Goal: Task Accomplishment & Management: Manage account settings

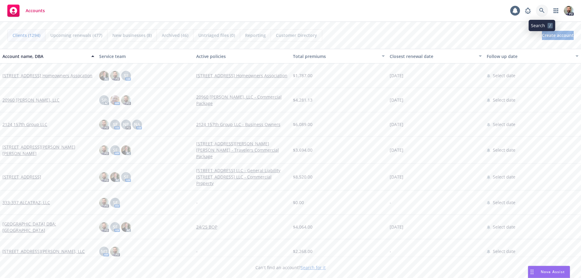
click at [540, 9] on icon at bounding box center [541, 10] width 5 height 5
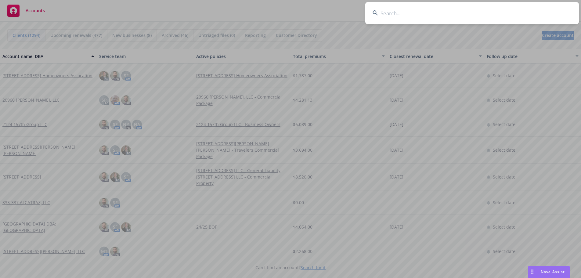
click at [525, 12] on input at bounding box center [471, 13] width 213 height 22
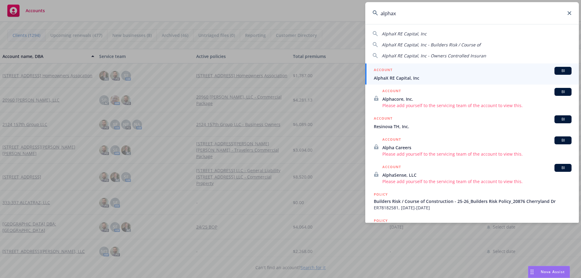
type input "alphax"
click at [398, 77] on span "AlphaX RE Capital, Inc" at bounding box center [473, 78] width 198 height 6
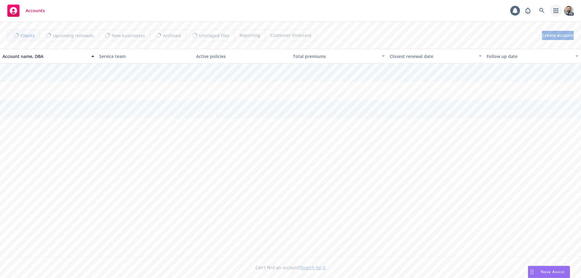
click at [550, 11] on link "button" at bounding box center [556, 11] width 12 height 12
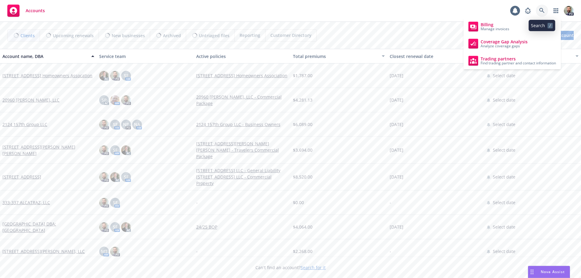
click at [538, 9] on link at bounding box center [542, 11] width 12 height 12
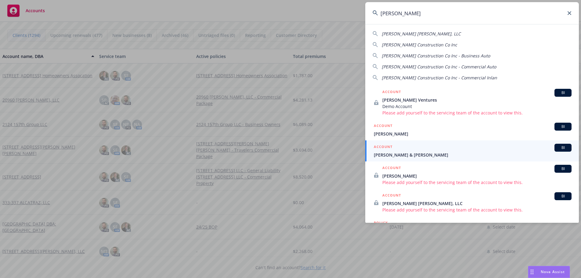
click at [400, 45] on span "Williamson Construction Co Inc" at bounding box center [419, 45] width 75 height 6
type input "Williamson Construction Co Inc"
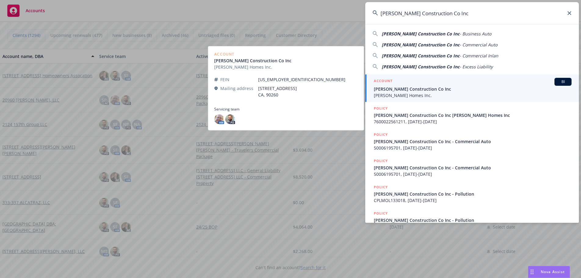
click at [392, 90] on span "Williamson Construction Co Inc" at bounding box center [473, 89] width 198 height 6
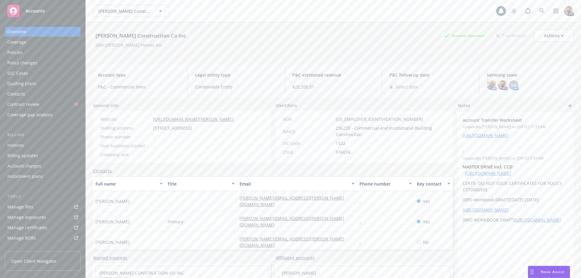
click at [25, 52] on div "Policies" at bounding box center [42, 53] width 71 height 10
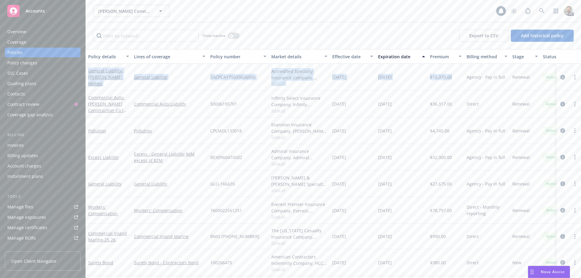
drag, startPoint x: 90, startPoint y: 67, endPoint x: 457, endPoint y: 82, distance: 368.1
click at [457, 82] on div "General Liability - Williamson Homes General Liability 2ACPCA17S033626500 Accre…" at bounding box center [380, 77] width 589 height 27
copy div "General Liability - Williamson Homes General Liability 2ACPCA17S033626500 Accre…"
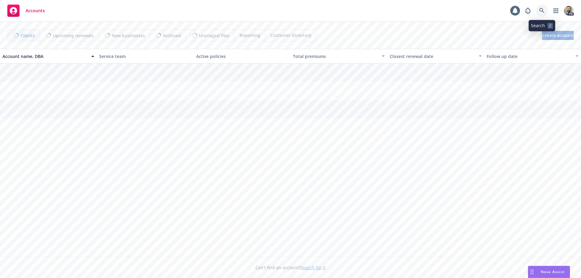
click at [540, 9] on icon at bounding box center [541, 10] width 5 height 5
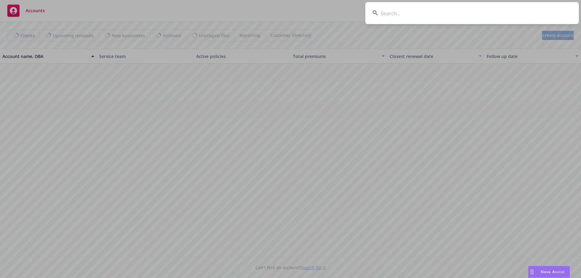
click at [519, 10] on input at bounding box center [471, 13] width 213 height 22
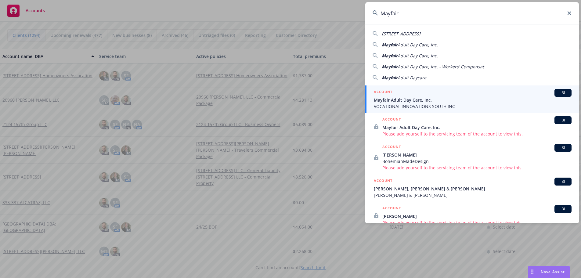
type input "Mayfair"
click at [384, 100] on span "Mayfair Adult Day Care, Inc." at bounding box center [473, 100] width 198 height 6
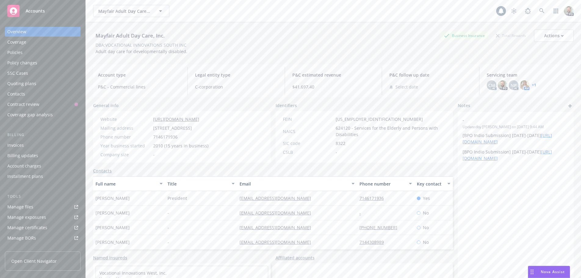
click at [21, 52] on div "Policies" at bounding box center [14, 53] width 15 height 10
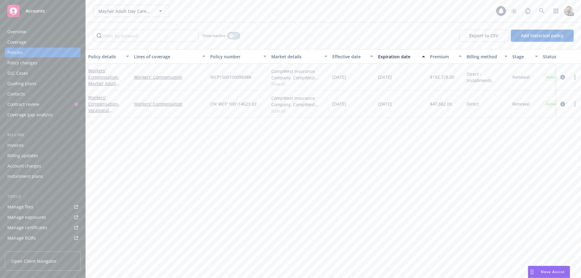
click at [235, 36] on button "button" at bounding box center [234, 36] width 12 height 6
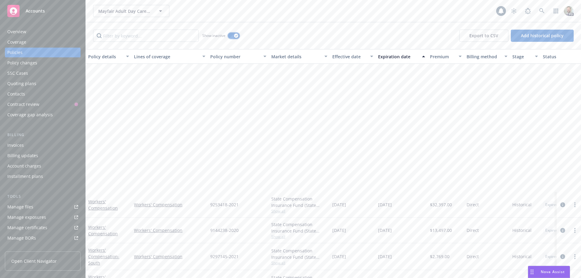
scroll to position [366, 0]
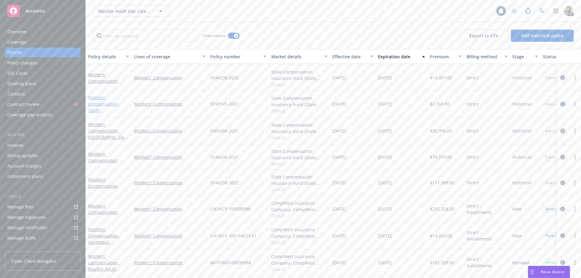
click at [94, 96] on link "Workers' Compensation - South" at bounding box center [103, 104] width 31 height 19
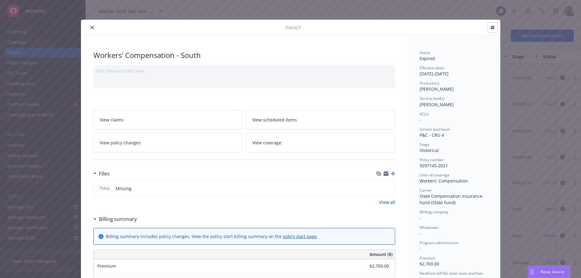
click at [90, 27] on icon "close" at bounding box center [92, 28] width 4 height 4
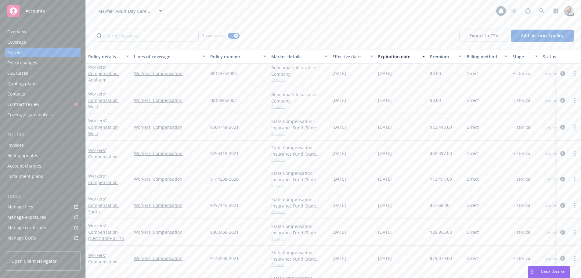
scroll to position [244, 0]
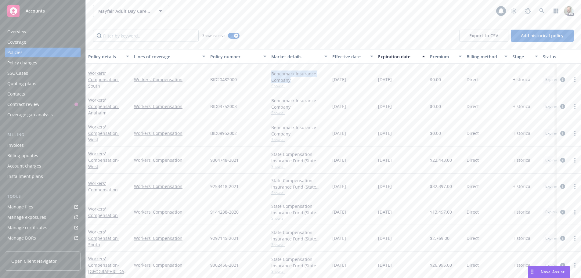
drag, startPoint x: 271, startPoint y: 73, endPoint x: 297, endPoint y: 81, distance: 27.4
click at [297, 81] on div "Benchmark Insurance Company Show all" at bounding box center [299, 79] width 61 height 27
copy div "Benchmark Insurance Company"
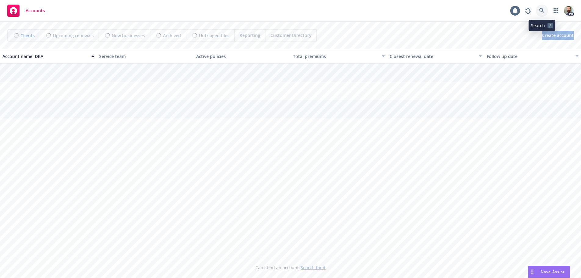
click at [540, 9] on icon at bounding box center [541, 10] width 5 height 5
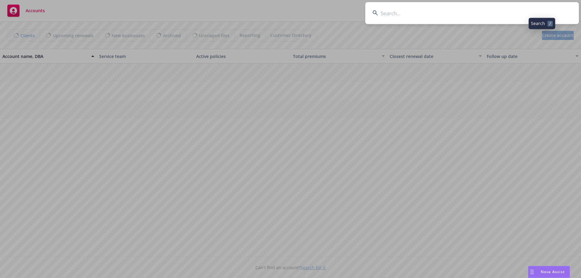
click at [515, 12] on input at bounding box center [471, 13] width 213 height 22
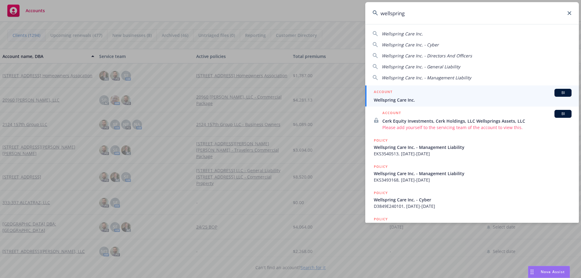
type input "wellspring"
drag, startPoint x: 391, startPoint y: 99, endPoint x: 386, endPoint y: 95, distance: 6.5
click at [391, 99] on span "Wellspring Care Inc." at bounding box center [473, 100] width 198 height 6
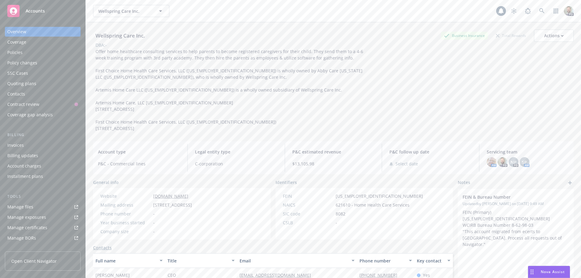
click at [16, 49] on div "Policies" at bounding box center [14, 53] width 15 height 10
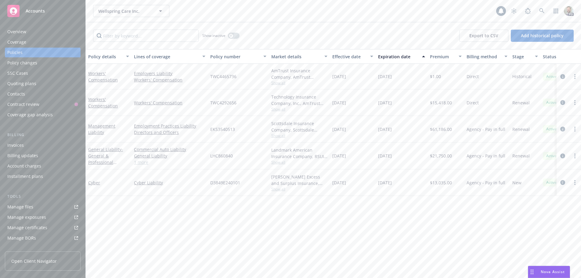
drag, startPoint x: 333, startPoint y: 102, endPoint x: 352, endPoint y: 102, distance: 18.3
click at [346, 102] on span "[DATE]" at bounding box center [339, 102] width 14 height 6
drag, startPoint x: 378, startPoint y: 103, endPoint x: 403, endPoint y: 102, distance: 25.3
click at [403, 102] on div "[DATE]" at bounding box center [401, 102] width 52 height 27
copy span "[DATE]"
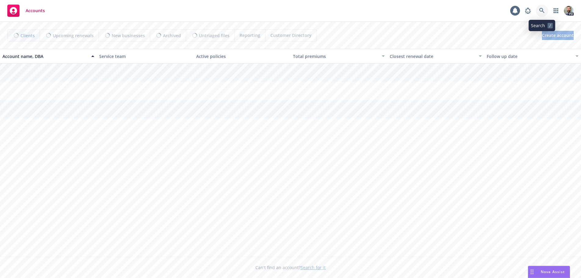
click at [540, 9] on icon at bounding box center [541, 10] width 5 height 5
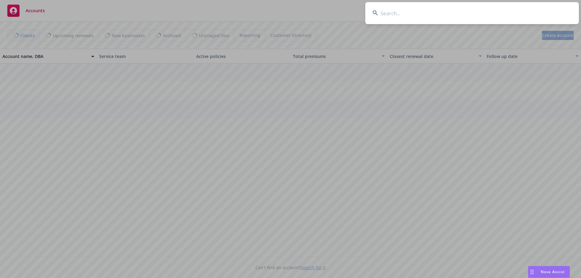
click at [532, 9] on input at bounding box center [471, 13] width 213 height 22
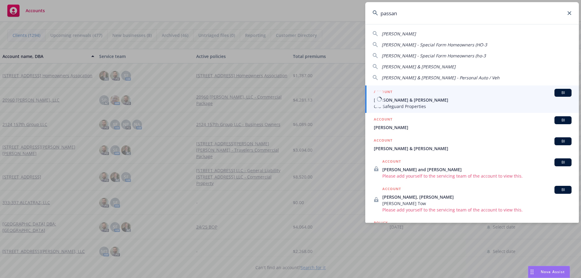
type input "passan"
click at [390, 106] on span "C/O Safeguard Properties" at bounding box center [473, 106] width 198 height 6
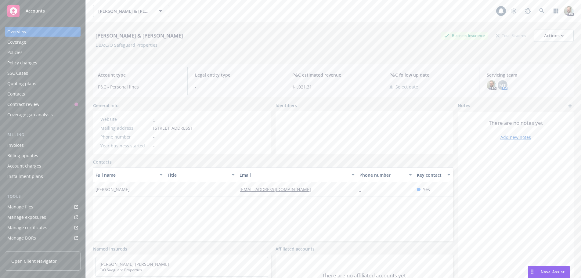
click at [29, 52] on div "Policies" at bounding box center [42, 53] width 71 height 10
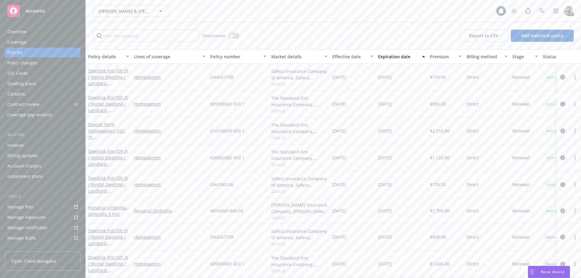
scroll to position [4, 0]
drag, startPoint x: 209, startPoint y: 72, endPoint x: 236, endPoint y: 72, distance: 26.5
click at [236, 72] on div "OA4267738" at bounding box center [238, 77] width 61 height 27
copy span "OA4267738"
click at [16, 32] on div "Overview" at bounding box center [16, 32] width 19 height 10
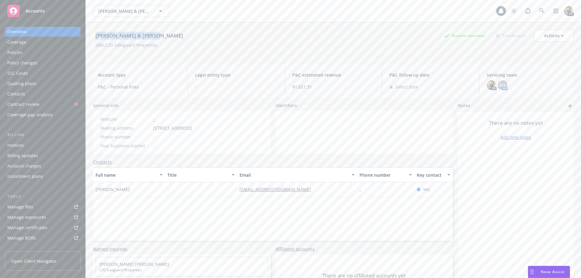
drag, startPoint x: 93, startPoint y: 36, endPoint x: 156, endPoint y: 35, distance: 62.8
click at [156, 35] on div "John & Liana Passanisi Business Insurance Total Rewards Actions" at bounding box center [333, 36] width 480 height 12
copy div "John & Liana Passanisi"
click at [19, 94] on div "Contacts" at bounding box center [16, 94] width 18 height 10
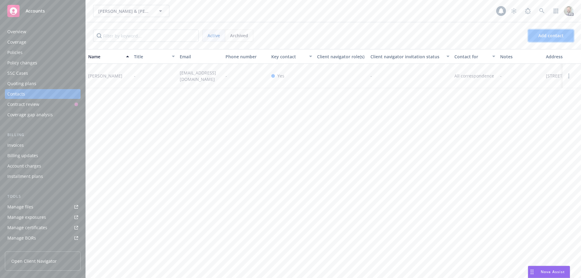
click at [551, 37] on span "Add contact" at bounding box center [550, 36] width 25 height 6
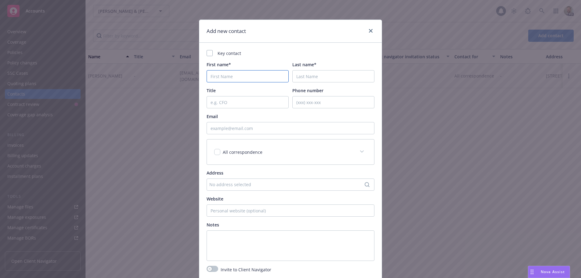
click at [221, 76] on input "First name*" at bounding box center [247, 76] width 82 height 12
click at [239, 126] on input "Email" at bounding box center [290, 128] width 168 height 12
paste input "pn@safepropm.com"
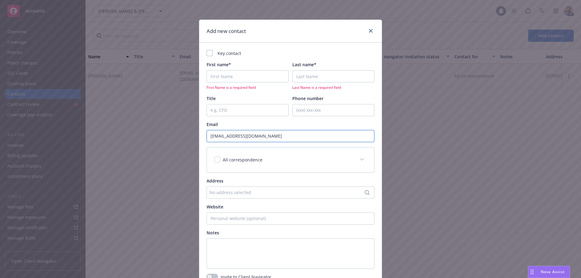
type input "pn@safepropm.com"
click at [239, 76] on input "First name*" at bounding box center [247, 76] width 82 height 12
paste input "Patricia (Patti) Nichols"
type input "Patricia (Patti) Nichols"
click at [304, 75] on input "Last name*" at bounding box center [333, 76] width 82 height 12
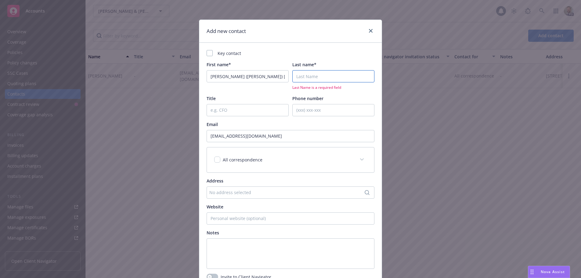
paste input "Patricia (Patti) Nichols"
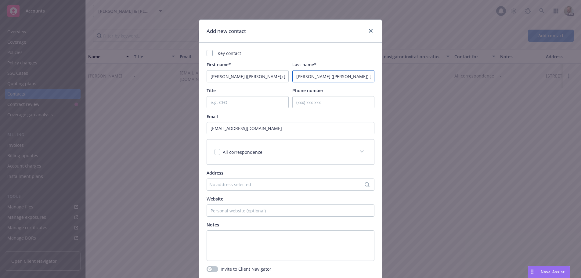
drag, startPoint x: 323, startPoint y: 76, endPoint x: 286, endPoint y: 76, distance: 37.2
click at [286, 76] on div "First name* Patricia (Patti) Nichols Last name* Patricia (Patti) Nichols" at bounding box center [290, 71] width 168 height 21
type input "Nichols"
click at [255, 76] on input "Patricia (Patti) Nichols" at bounding box center [247, 76] width 82 height 12
click at [226, 76] on input "Patricia (Patti" at bounding box center [247, 76] width 82 height 12
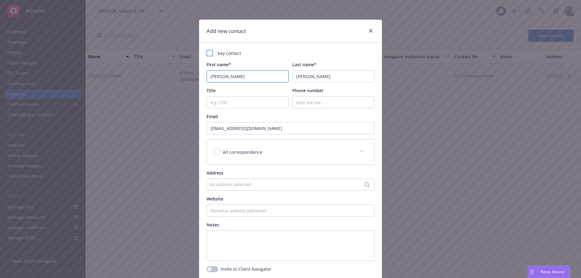
type input "Patti"
click at [207, 52] on div at bounding box center [209, 53] width 6 height 6
checkbox input "true"
click at [308, 100] on input "Phone number" at bounding box center [333, 102] width 82 height 12
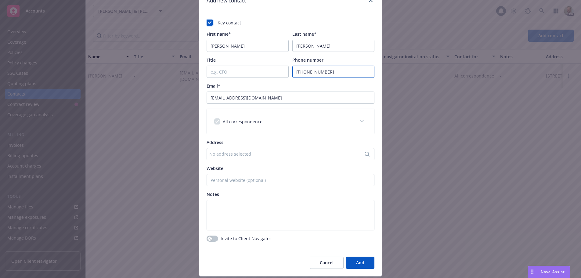
scroll to position [48, 0]
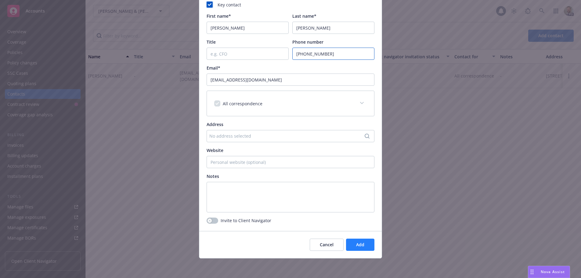
type input "562-920-7851"
click at [356, 244] on span "Add" at bounding box center [360, 245] width 8 height 6
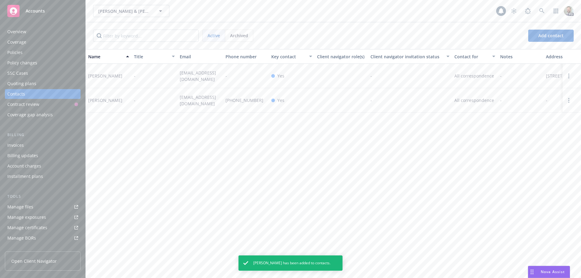
click at [18, 30] on div "Overview" at bounding box center [16, 32] width 19 height 10
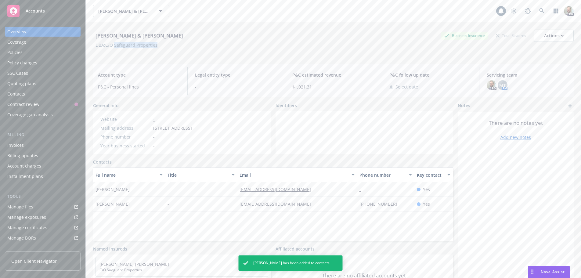
drag, startPoint x: 116, startPoint y: 44, endPoint x: 159, endPoint y: 45, distance: 43.0
click at [159, 45] on span "DBA: C/O Safeguard Properties" at bounding box center [126, 45] width 67 height 6
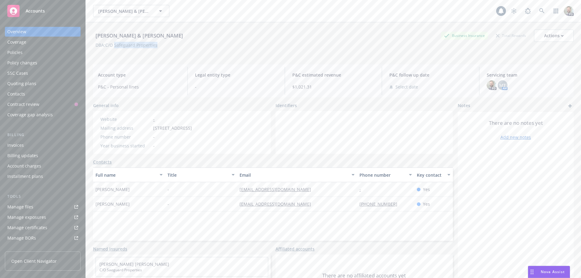
copy div "Safeguard Properties"
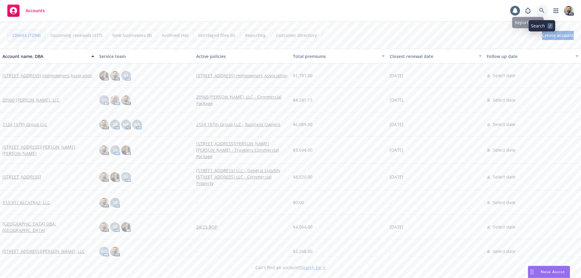
click at [543, 9] on icon at bounding box center [541, 10] width 5 height 5
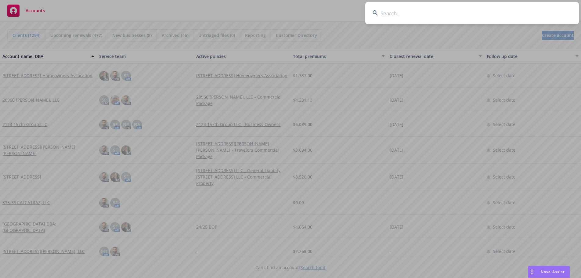
click at [524, 11] on input at bounding box center [471, 13] width 213 height 22
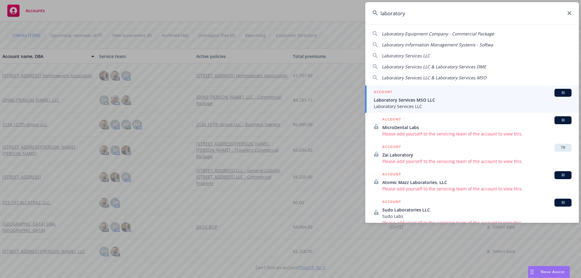
type input "laboratory"
click at [414, 104] on span "Laboratory Services LLC" at bounding box center [473, 106] width 198 height 6
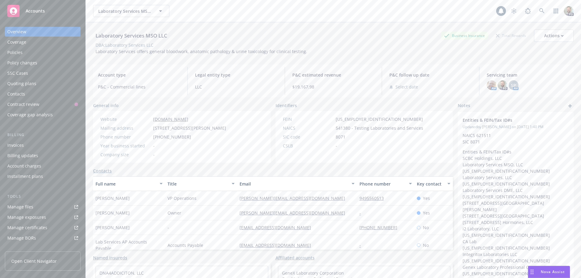
click at [24, 52] on div "Policies" at bounding box center [42, 53] width 71 height 10
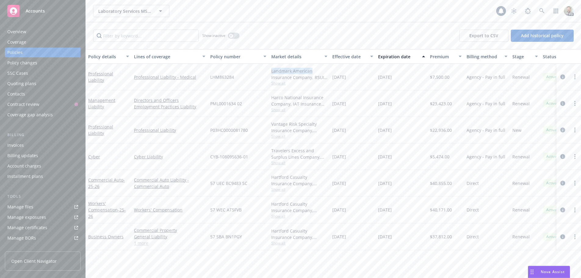
drag, startPoint x: 271, startPoint y: 70, endPoint x: 312, endPoint y: 69, distance: 41.2
click at [312, 69] on div "Landmark American Insurance Company, RSUI Group, RT Specialty Insurance Service…" at bounding box center [299, 74] width 56 height 13
copy div "Landmark American"
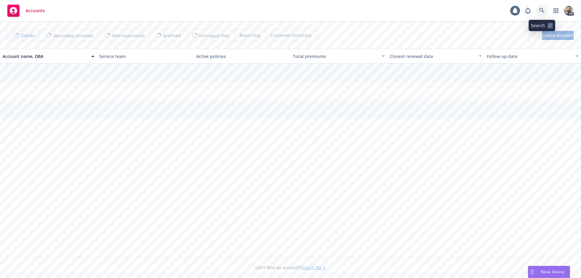
click at [542, 8] on link at bounding box center [542, 11] width 12 height 12
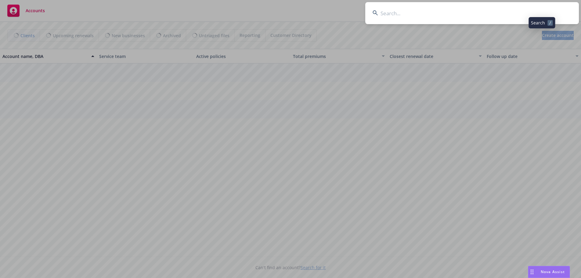
click at [536, 7] on input at bounding box center [471, 13] width 213 height 22
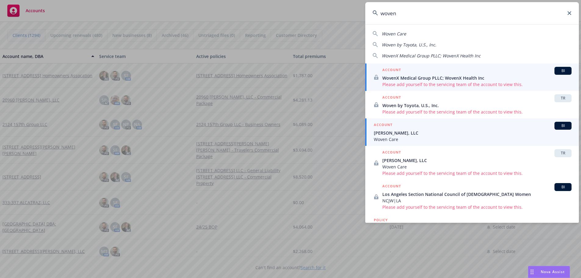
type input "woven"
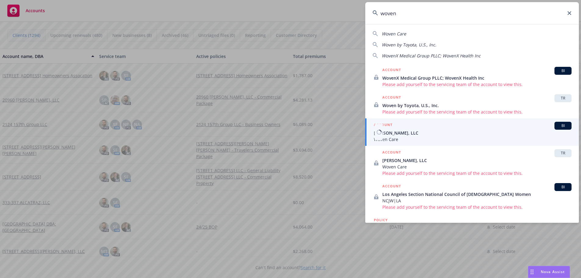
click at [386, 134] on span "[PERSON_NAME], LLC" at bounding box center [473, 133] width 198 height 6
